Goal: Information Seeking & Learning: Learn about a topic

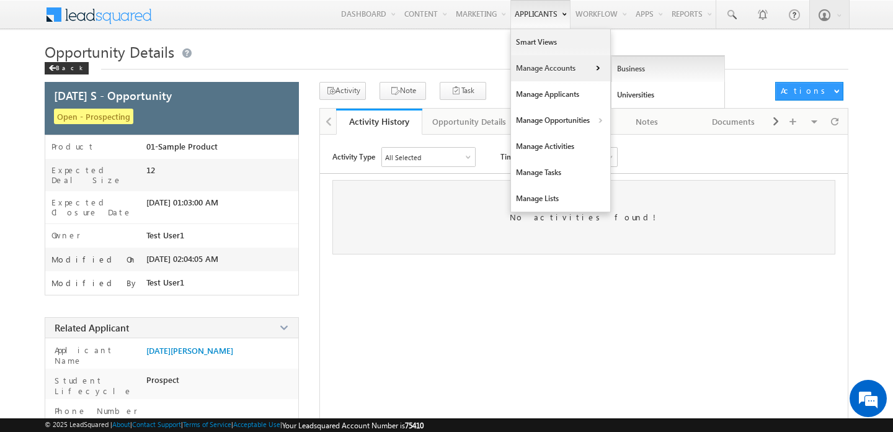
click at [623, 78] on link "Business" at bounding box center [669, 69] width 114 height 26
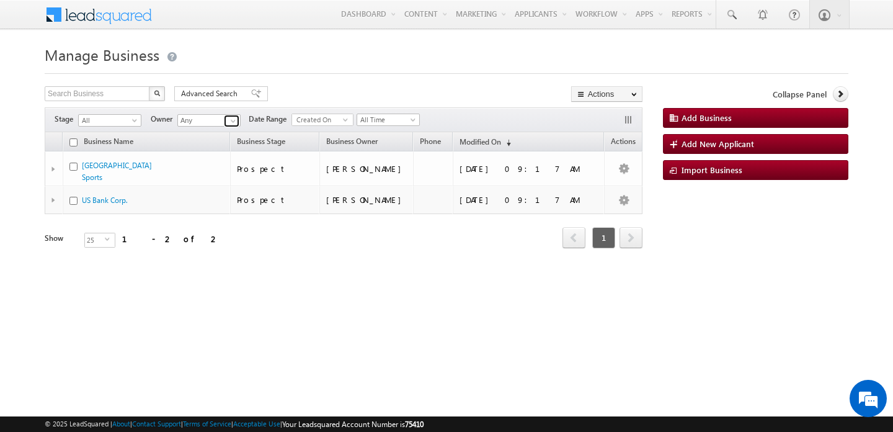
click at [226, 119] on link at bounding box center [232, 121] width 16 height 12
click at [298, 249] on div "Business Name Business Stage Business Owner Phone Modified On (sorted descendin…" at bounding box center [344, 199] width 598 height 135
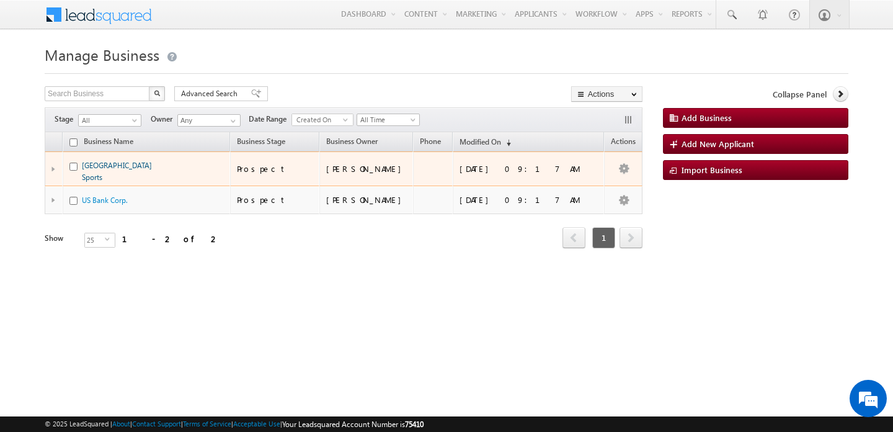
click at [147, 166] on link "Madison Square Garden Sports" at bounding box center [117, 171] width 70 height 21
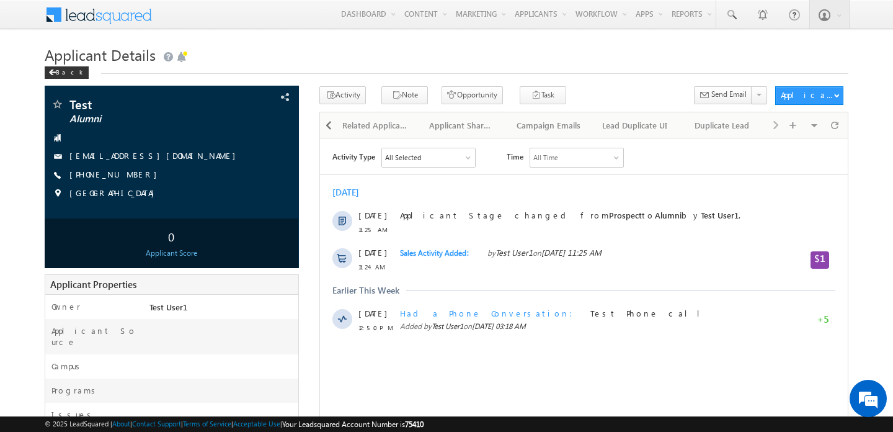
click at [424, 72] on div "Back" at bounding box center [447, 70] width 804 height 8
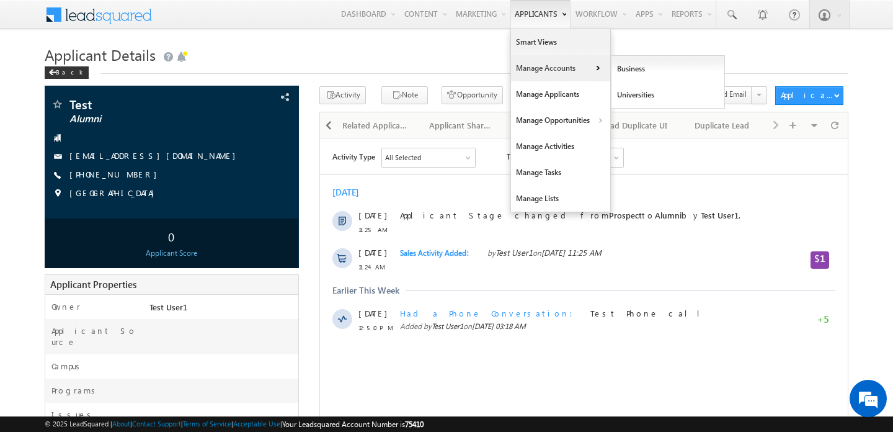
click at [597, 71] on link "Manage Accounts" at bounding box center [560, 68] width 99 height 26
click at [615, 93] on link "Universities" at bounding box center [669, 95] width 114 height 26
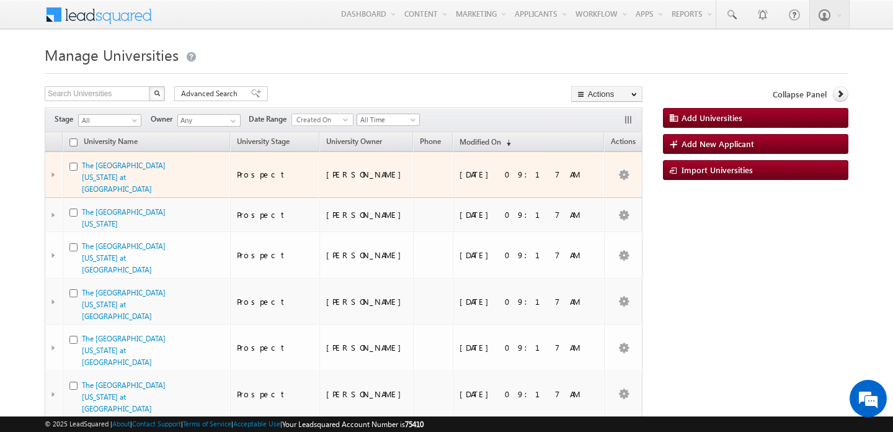
click at [150, 171] on div "The [GEOGRAPHIC_DATA][US_STATE] at [GEOGRAPHIC_DATA]" at bounding box center [124, 176] width 84 height 35
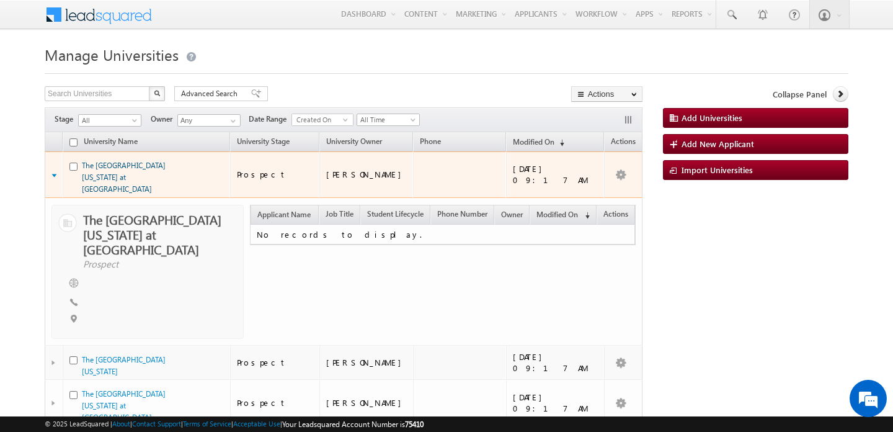
click at [145, 166] on link "The [GEOGRAPHIC_DATA][US_STATE] at [GEOGRAPHIC_DATA]" at bounding box center [124, 177] width 84 height 33
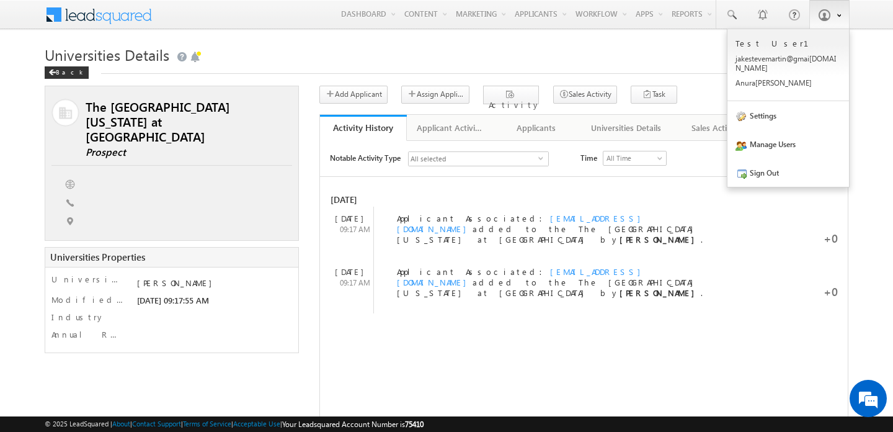
click at [833, 17] on span at bounding box center [837, 14] width 9 height 11
click at [759, 102] on link "Settings" at bounding box center [789, 115] width 122 height 29
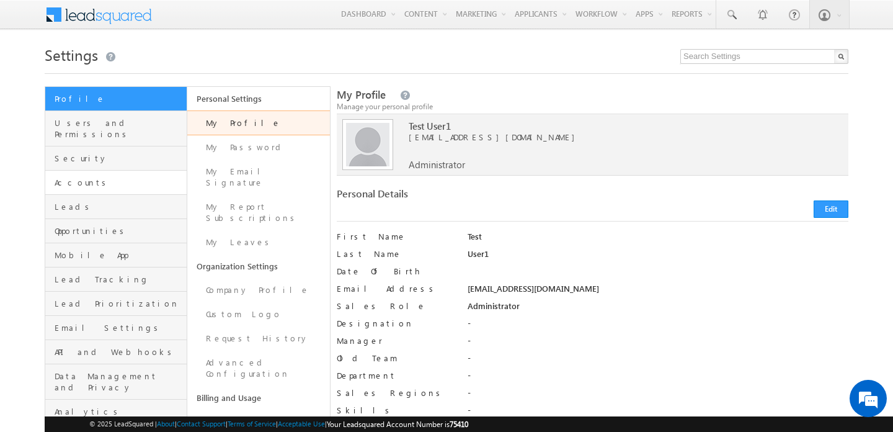
click at [86, 178] on link "Accounts" at bounding box center [115, 183] width 141 height 24
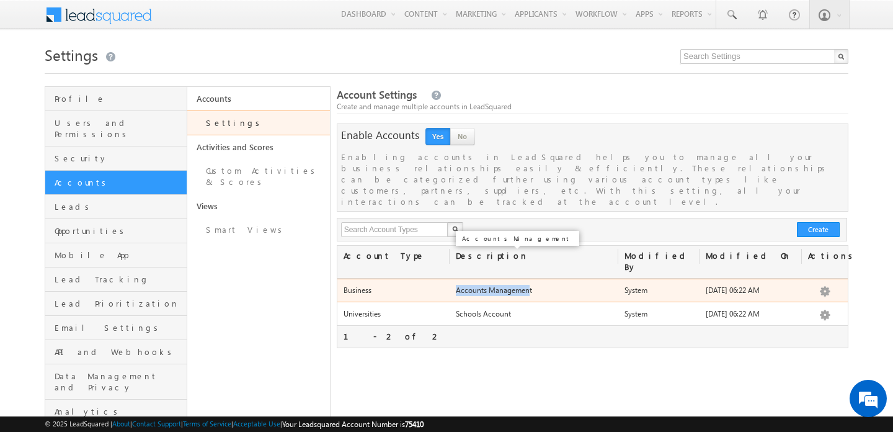
drag, startPoint x: 455, startPoint y: 257, endPoint x: 528, endPoint y: 259, distance: 73.2
click at [528, 284] on div "Accounts Management" at bounding box center [534, 292] width 169 height 17
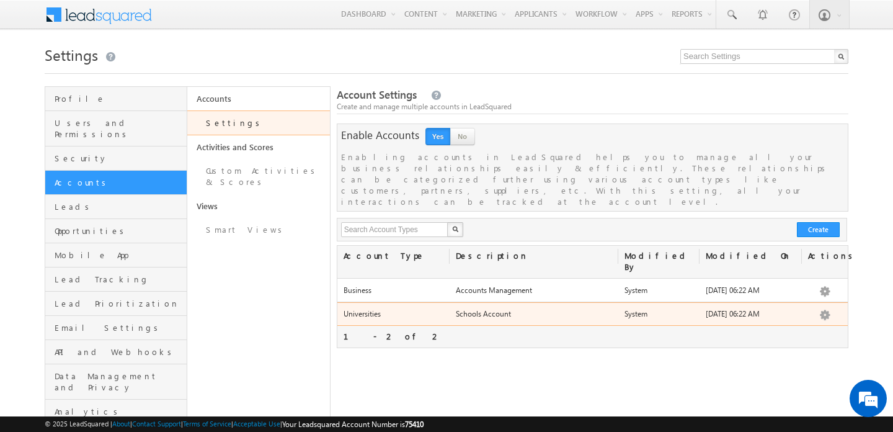
drag, startPoint x: 453, startPoint y: 284, endPoint x: 516, endPoint y: 279, distance: 63.5
click at [516, 308] on div "Schools Account" at bounding box center [534, 316] width 169 height 17
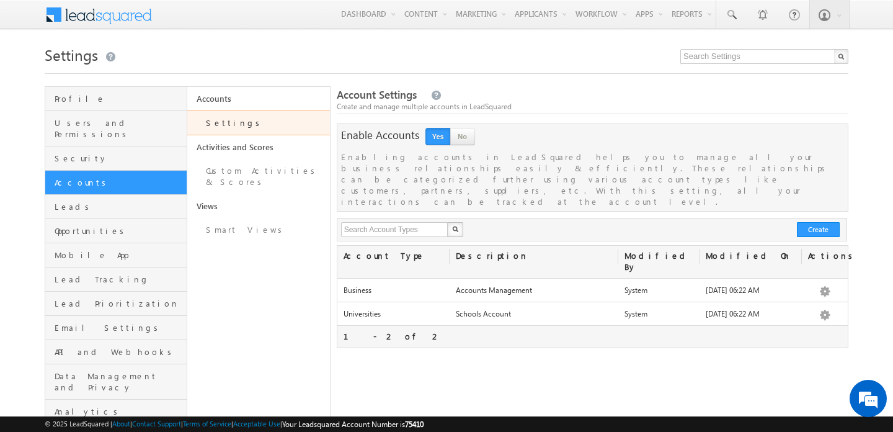
click at [439, 141] on button "Yes" at bounding box center [438, 136] width 25 height 17
click at [464, 143] on button "No" at bounding box center [462, 136] width 25 height 17
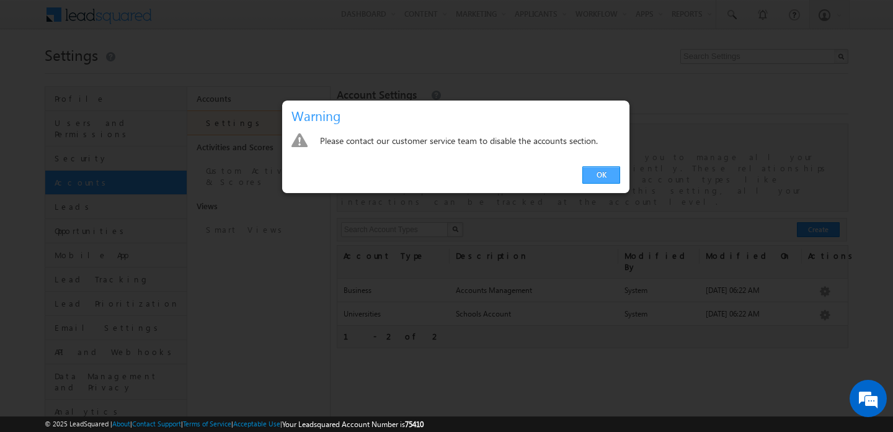
click at [597, 177] on link "OK" at bounding box center [602, 174] width 38 height 17
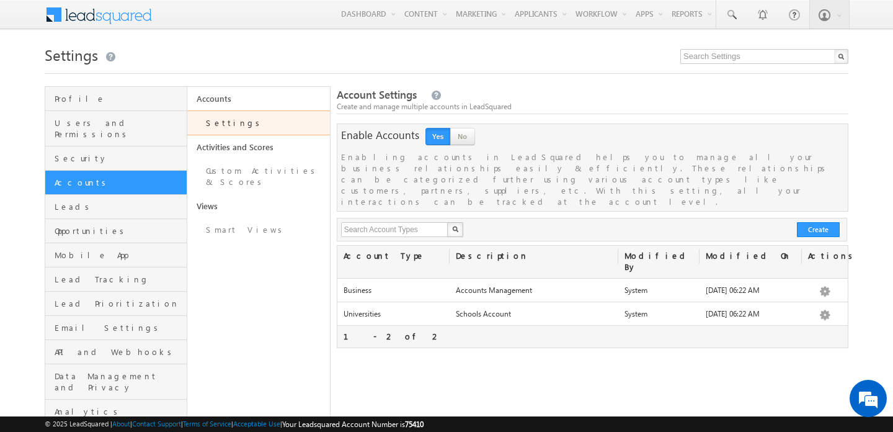
drag, startPoint x: 390, startPoint y: 231, endPoint x: 340, endPoint y: 231, distance: 50.3
click at [340, 246] on div "Account Type" at bounding box center [393, 256] width 112 height 21
click at [279, 177] on link "Custom Activities & Scores" at bounding box center [258, 176] width 142 height 35
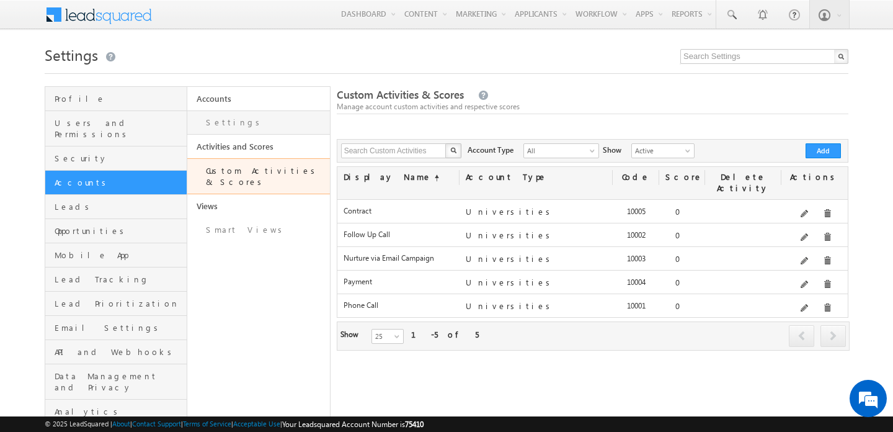
click at [250, 129] on link "Settings" at bounding box center [258, 122] width 142 height 24
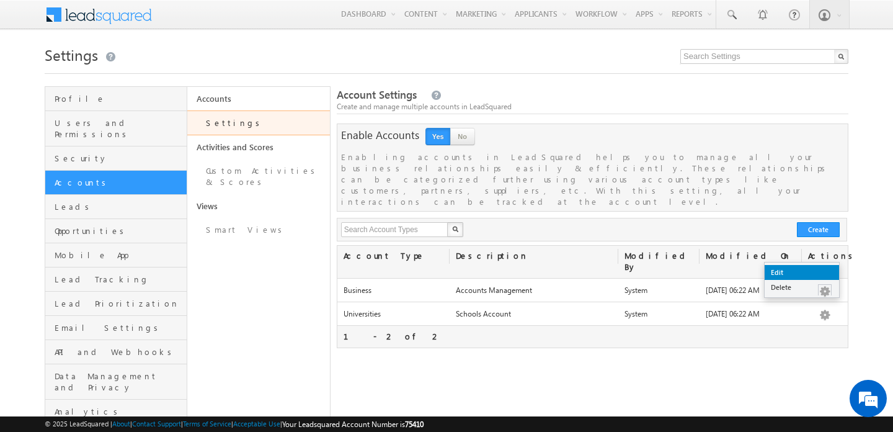
click at [810, 271] on link "Edit" at bounding box center [802, 272] width 74 height 15
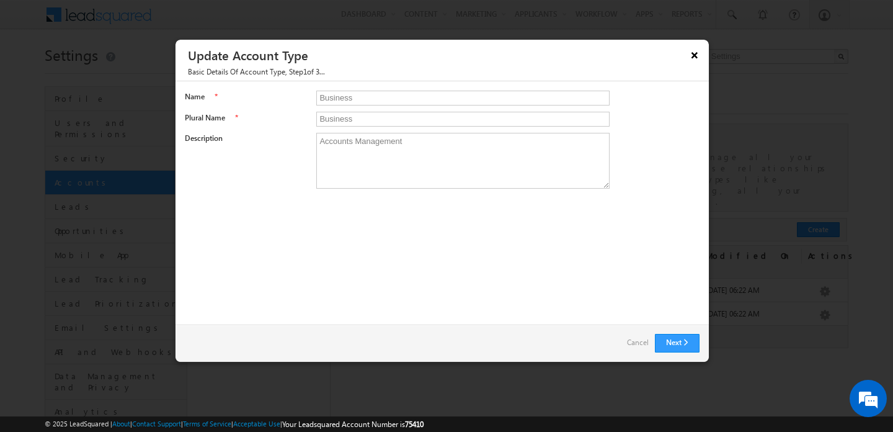
click at [691, 61] on button "×" at bounding box center [695, 55] width 20 height 22
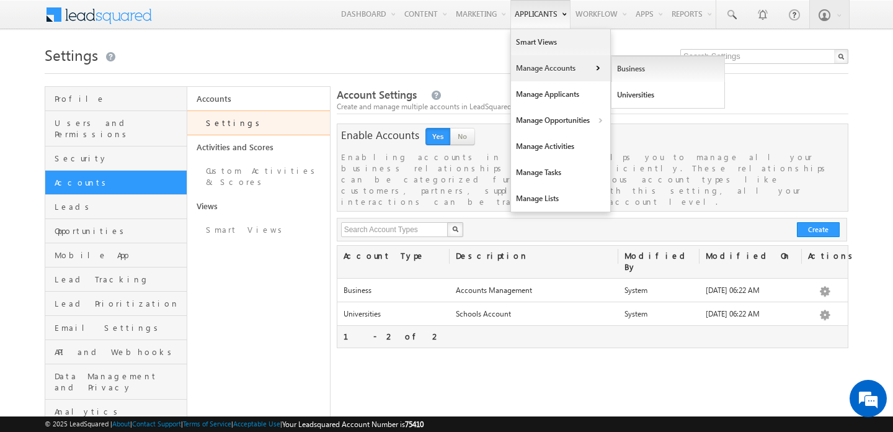
click at [617, 79] on link "Business" at bounding box center [669, 69] width 114 height 26
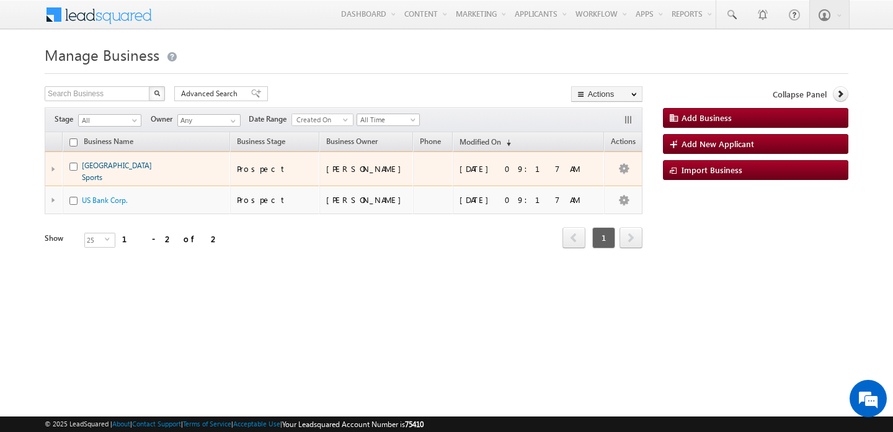
click at [133, 163] on link "[GEOGRAPHIC_DATA] Sports" at bounding box center [117, 171] width 70 height 21
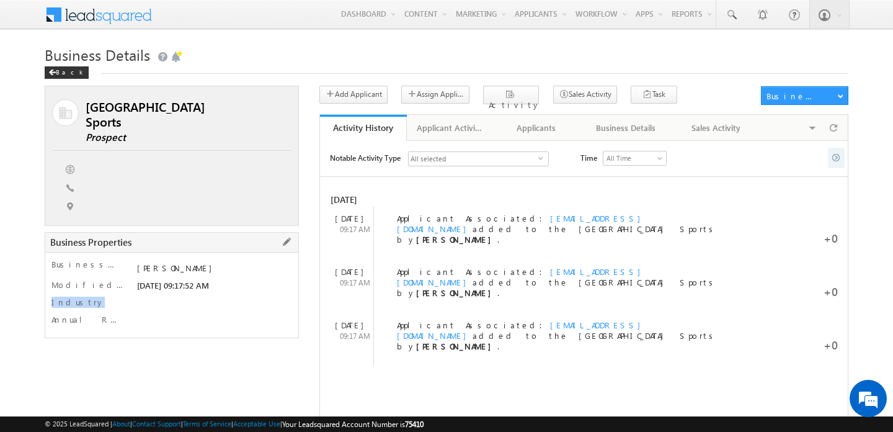
drag, startPoint x: 80, startPoint y: 306, endPoint x: 51, endPoint y: 306, distance: 29.2
click at [51, 306] on div "Business Owner * [PERSON_NAME] Modified On [DATE] 09:17:52 AM Industry Annual R…" at bounding box center [172, 295] width 254 height 86
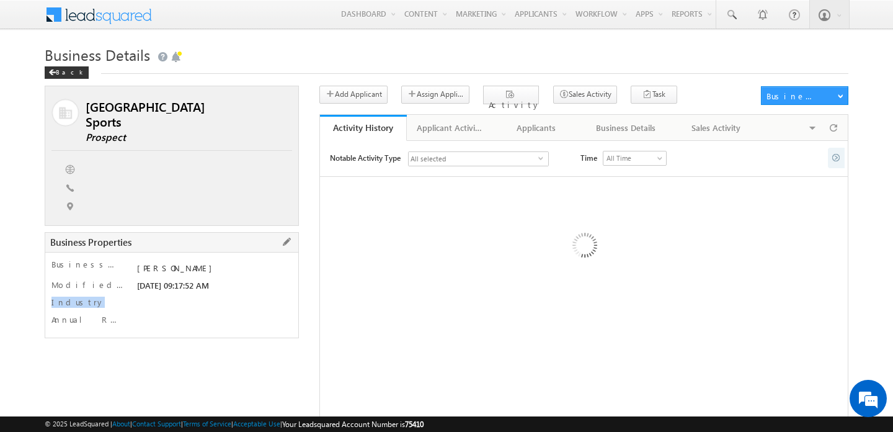
copy label "Industry"
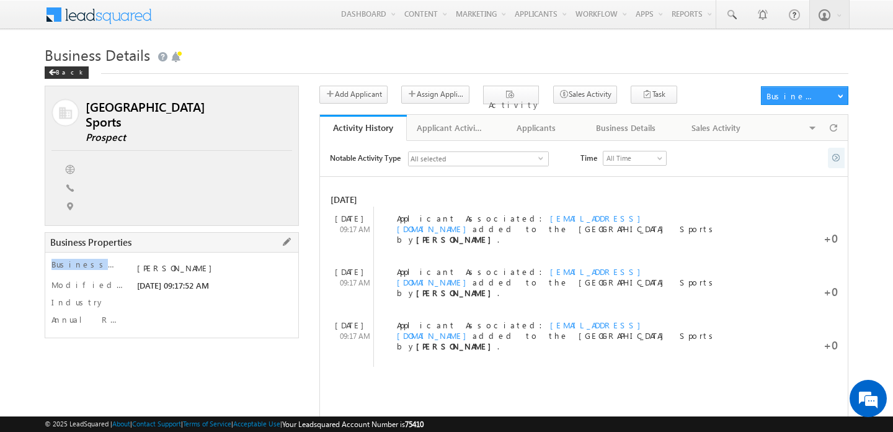
drag, startPoint x: 107, startPoint y: 267, endPoint x: 46, endPoint y: 267, distance: 61.4
click at [45, 267] on div "Business Owner * [PERSON_NAME] Modified On [DATE] 09:17:52 AM Industry Annual R…" at bounding box center [172, 295] width 254 height 86
copy label "Business Owner"
click at [289, 100] on span at bounding box center [286, 98] width 14 height 14
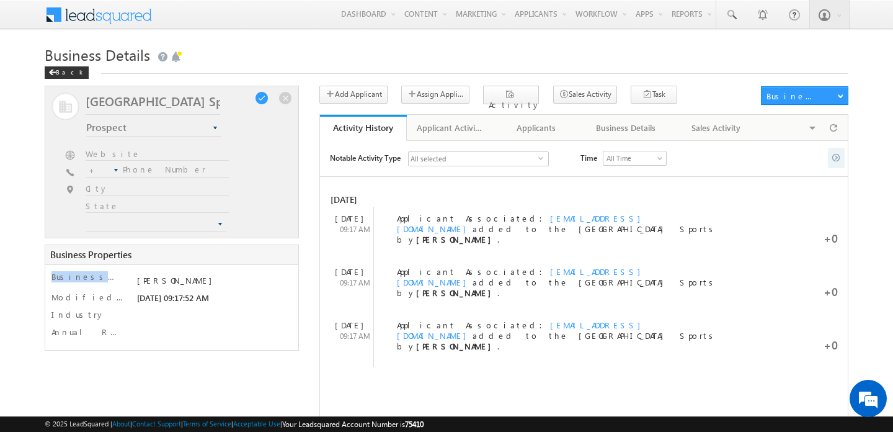
click at [150, 224] on span at bounding box center [145, 224] width 118 height 11
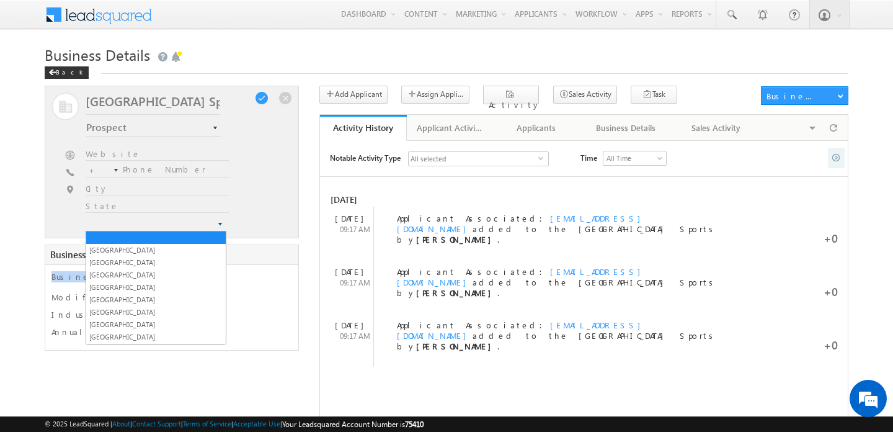
click at [111, 220] on span at bounding box center [145, 224] width 118 height 11
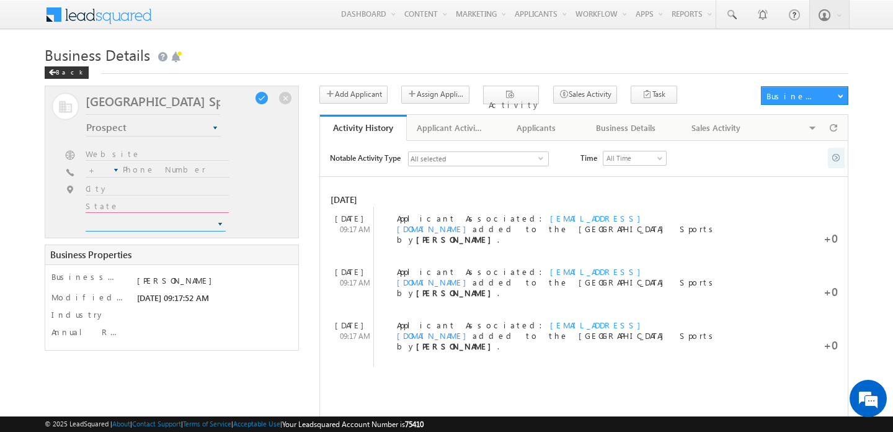
click at [104, 209] on input "text" at bounding box center [157, 207] width 143 height 12
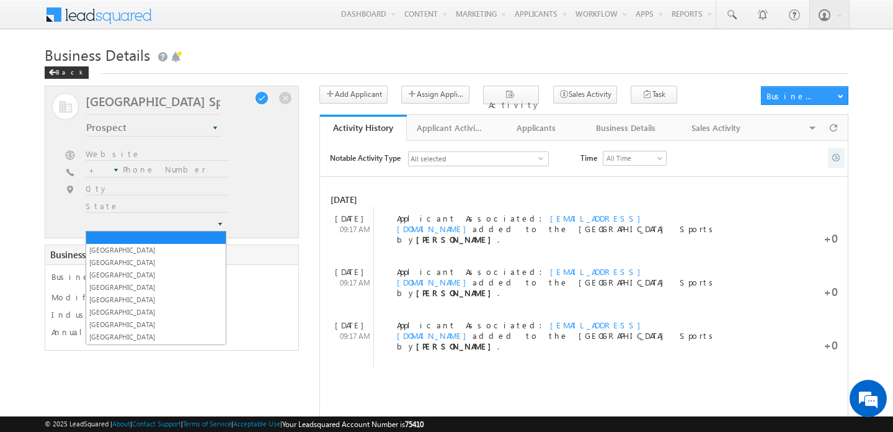
click at [105, 228] on span at bounding box center [145, 224] width 118 height 11
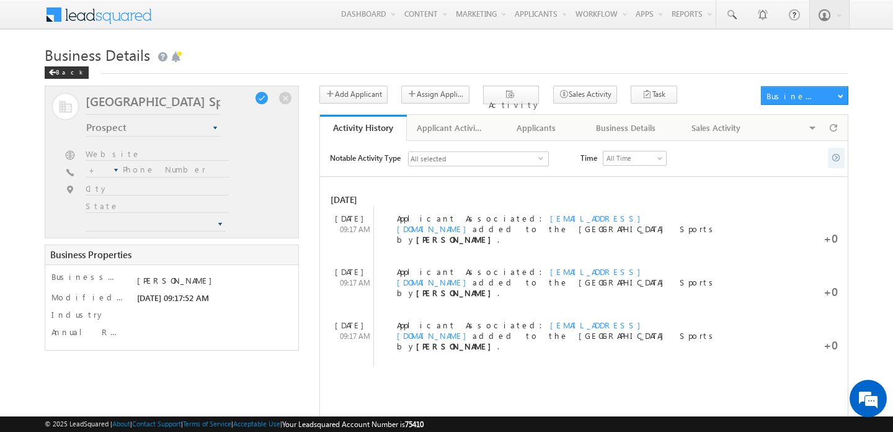
click at [265, 210] on div at bounding box center [193, 209] width 228 height 17
click at [199, 123] on span "Prospect" at bounding box center [143, 127] width 114 height 11
click at [233, 132] on div "[GEOGRAPHIC_DATA] Sports Prospect Opportunity Accounts Prospect" at bounding box center [171, 161] width 241 height 139
click at [202, 124] on link "Prospect" at bounding box center [153, 130] width 135 height 12
click at [247, 157] on div at bounding box center [178, 157] width 228 height 17
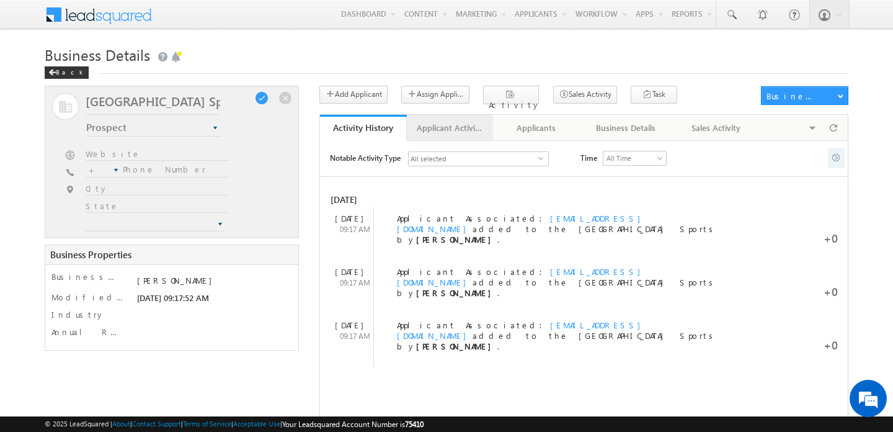
click at [442, 133] on div "Applicant Activity History" at bounding box center [450, 127] width 66 height 15
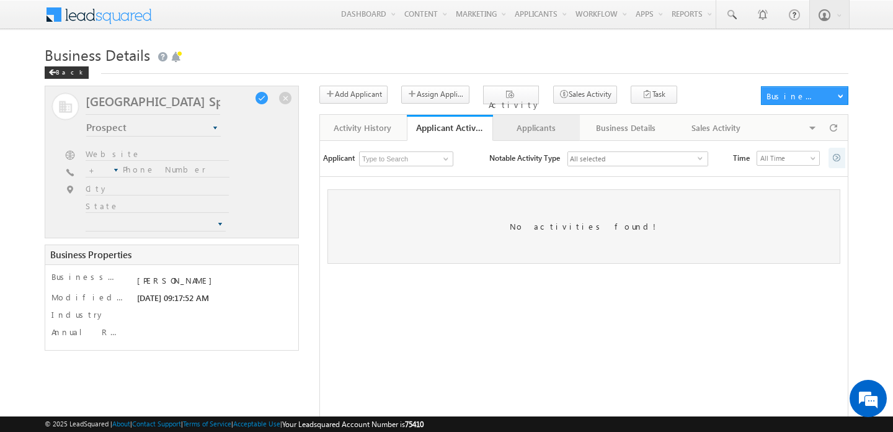
click at [535, 121] on div "Applicants" at bounding box center [536, 127] width 66 height 15
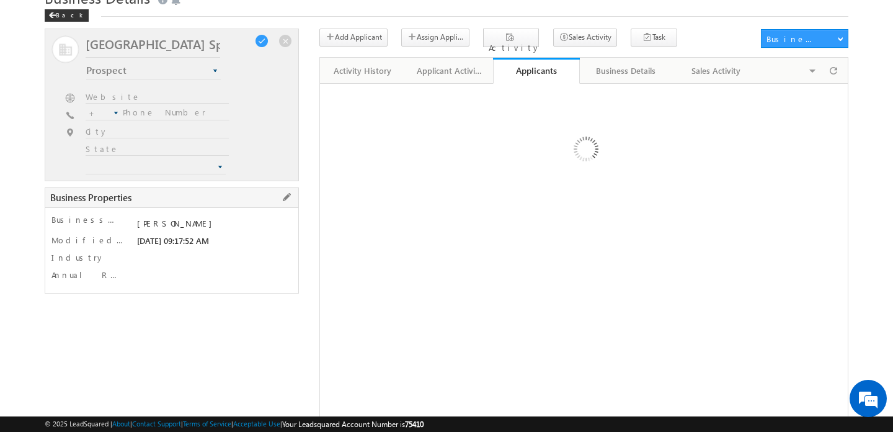
scroll to position [0, 0]
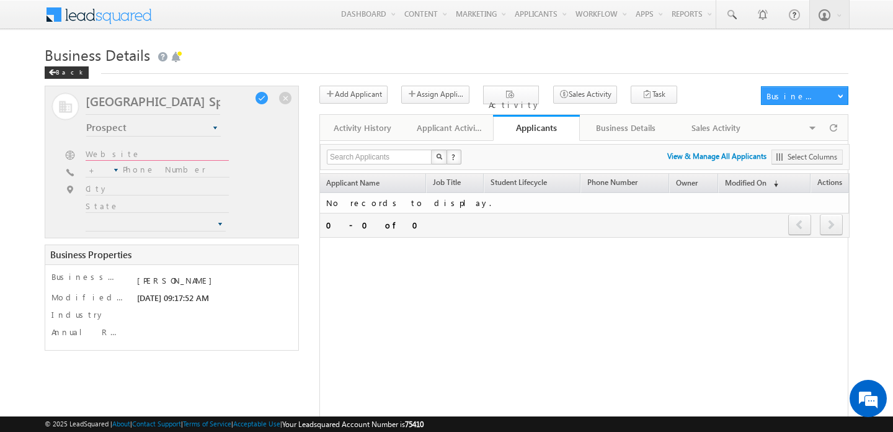
click at [128, 152] on input "text" at bounding box center [157, 155] width 143 height 12
click at [488, 269] on div "Notable Activity Type Select all Account Stage Changed Account Assigned Applica…" at bounding box center [584, 391] width 529 height 503
click at [714, 135] on div "Sales Activity" at bounding box center [717, 127] width 66 height 15
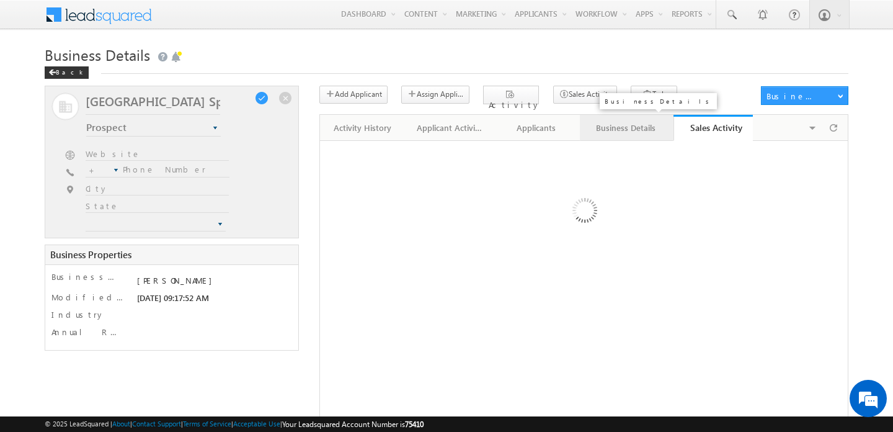
click at [629, 129] on div "Business Details" at bounding box center [626, 127] width 73 height 15
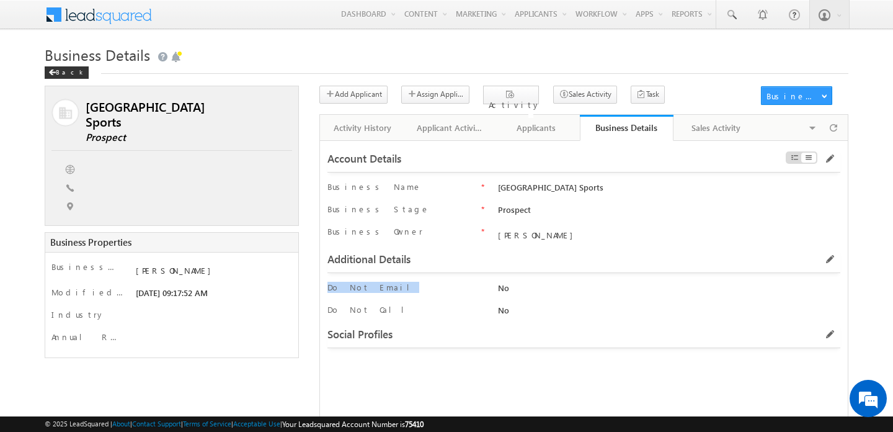
drag, startPoint x: 378, startPoint y: 288, endPoint x: 315, endPoint y: 288, distance: 63.9
click at [315, 288] on div "[GEOGRAPHIC_DATA]" at bounding box center [447, 364] width 804 height 557
drag, startPoint x: 371, startPoint y: 308, endPoint x: 317, endPoint y: 308, distance: 54.0
click at [317, 308] on div "[GEOGRAPHIC_DATA]" at bounding box center [447, 364] width 804 height 557
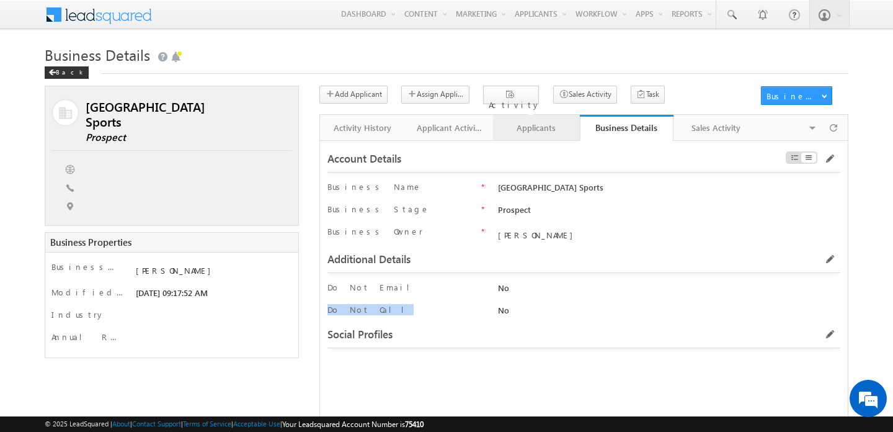
click at [503, 127] on div "Applicants" at bounding box center [536, 127] width 66 height 15
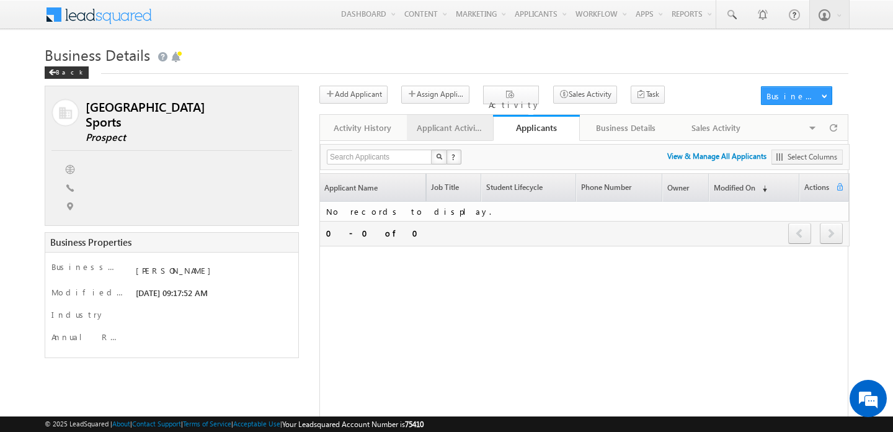
click at [471, 128] on div "Applicant Activity History" at bounding box center [450, 127] width 66 height 15
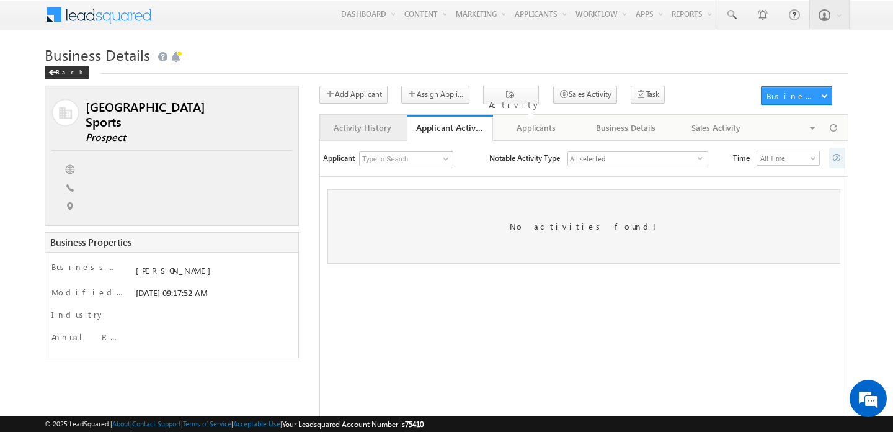
click at [349, 132] on div "Activity History" at bounding box center [362, 127] width 66 height 15
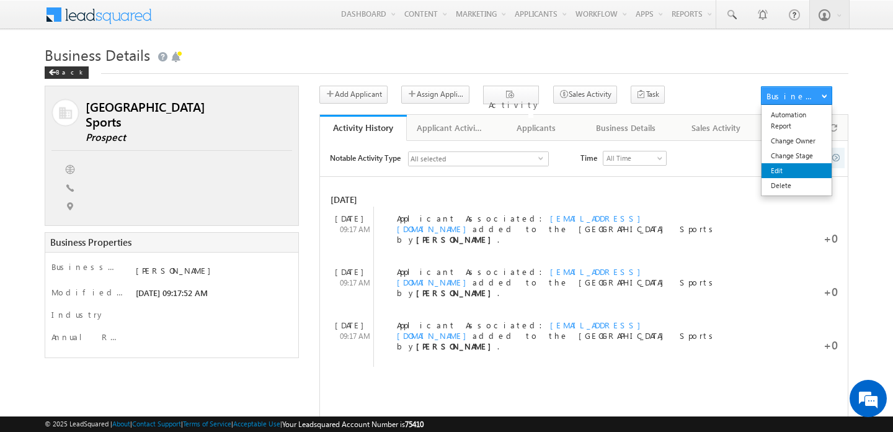
click at [790, 166] on link "Edit" at bounding box center [797, 170] width 70 height 15
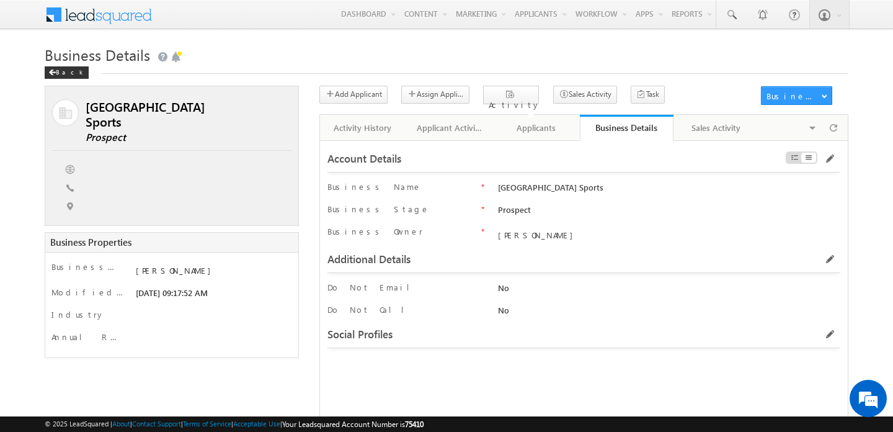
click at [638, 184] on div "[GEOGRAPHIC_DATA] Sports" at bounding box center [598, 189] width 206 height 17
